Goal: Navigation & Orientation: Go to known website

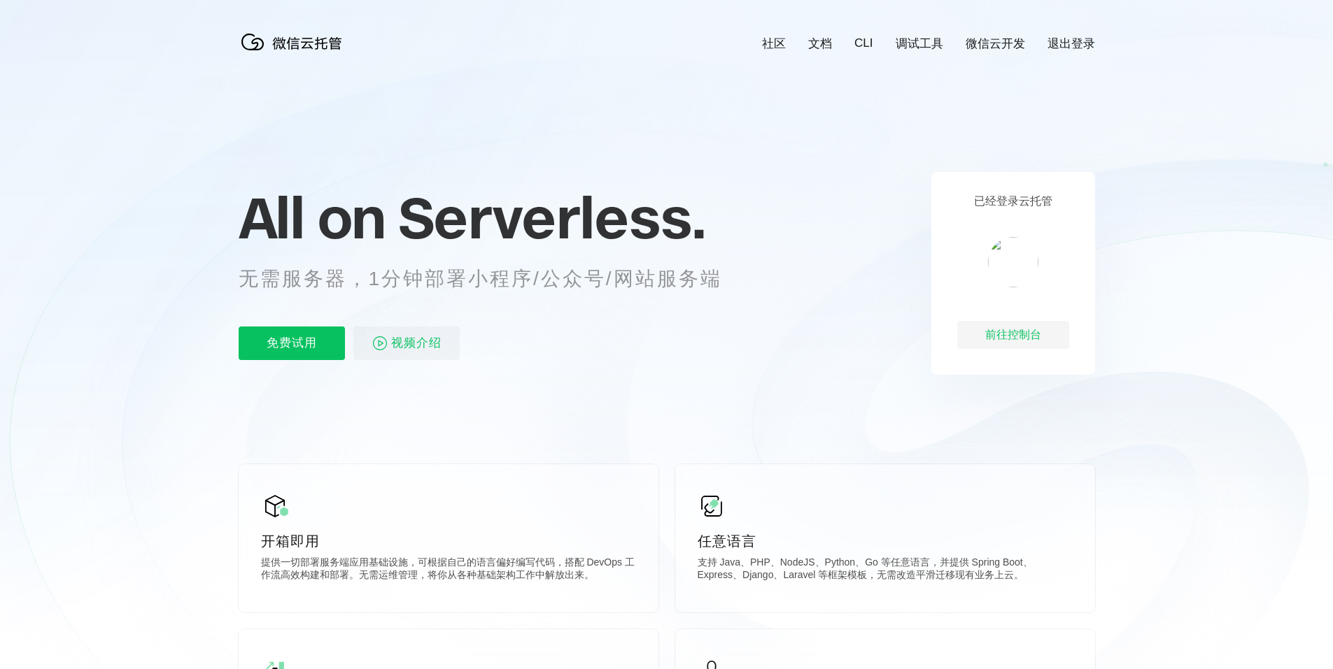
scroll to position [0, 2487]
click at [1011, 46] on link "微信云开发" at bounding box center [994, 44] width 59 height 16
click at [1011, 329] on div "前往控制台" at bounding box center [1013, 335] width 112 height 28
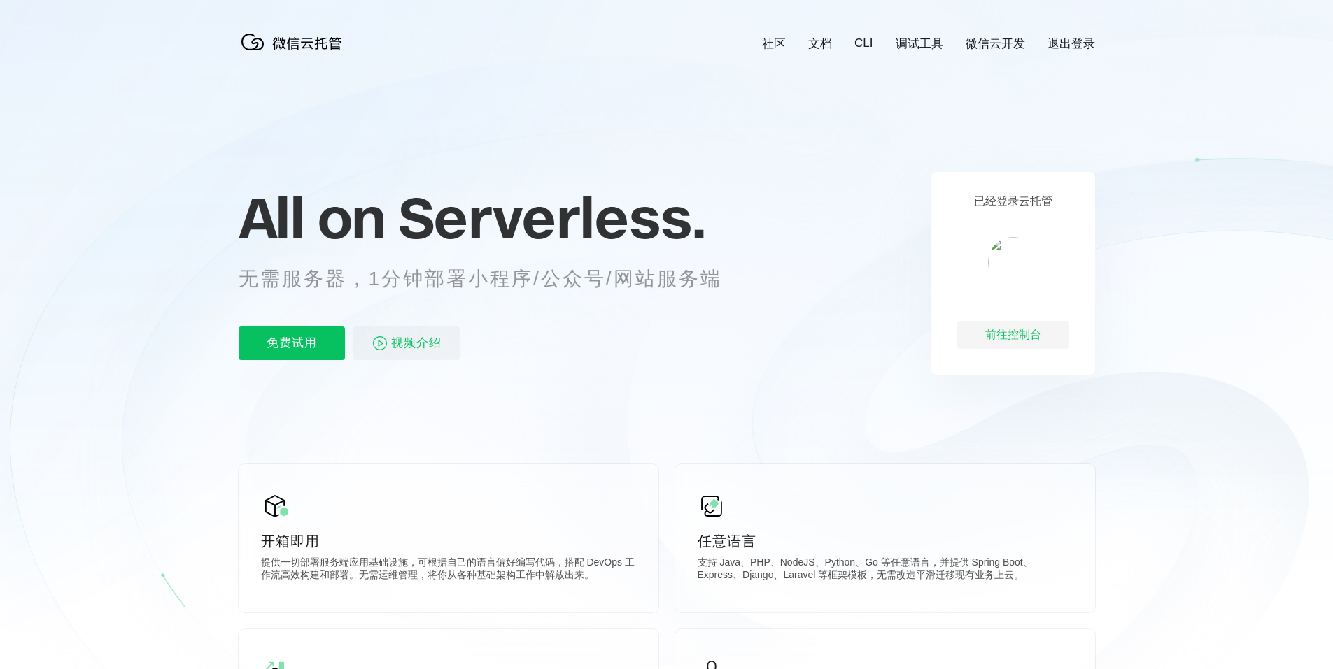
click at [1004, 41] on link "微信云开发" at bounding box center [994, 44] width 59 height 16
